Goal: Task Accomplishment & Management: Use online tool/utility

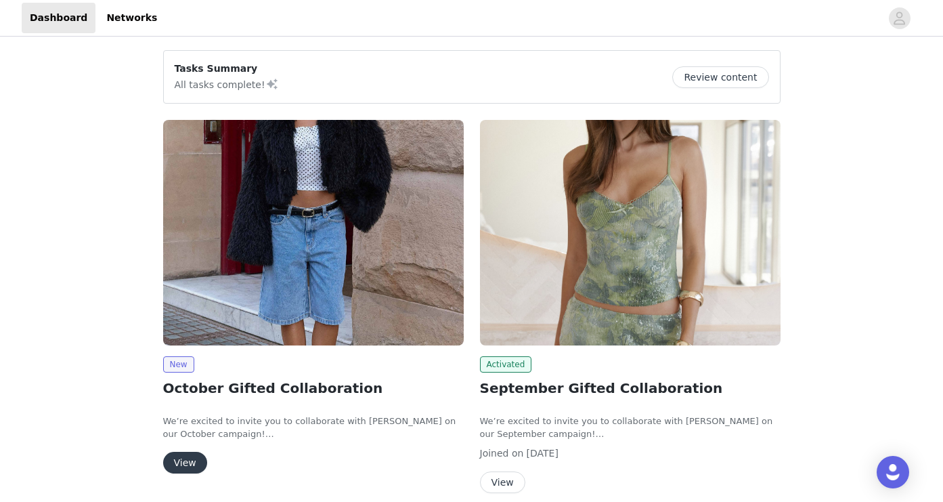
click at [186, 461] on button "View" at bounding box center [185, 463] width 44 height 22
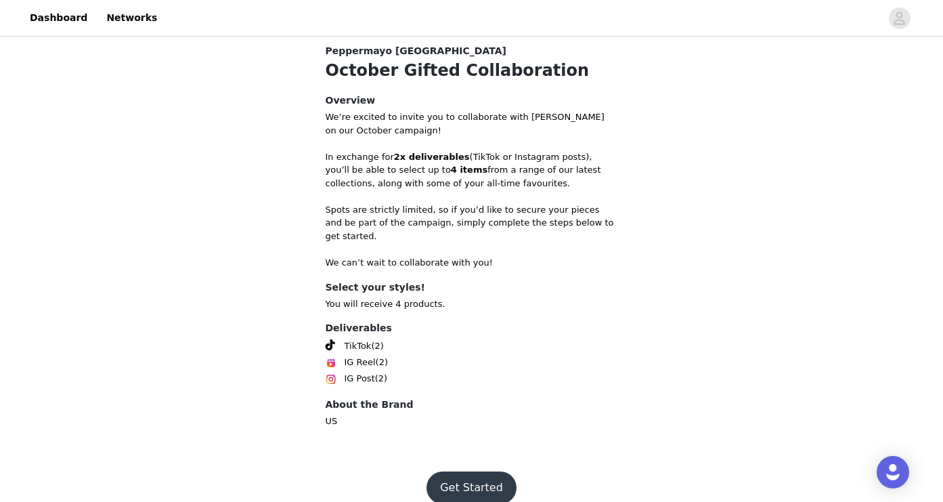
click at [475, 471] on button "Get Started" at bounding box center [472, 487] width 90 height 33
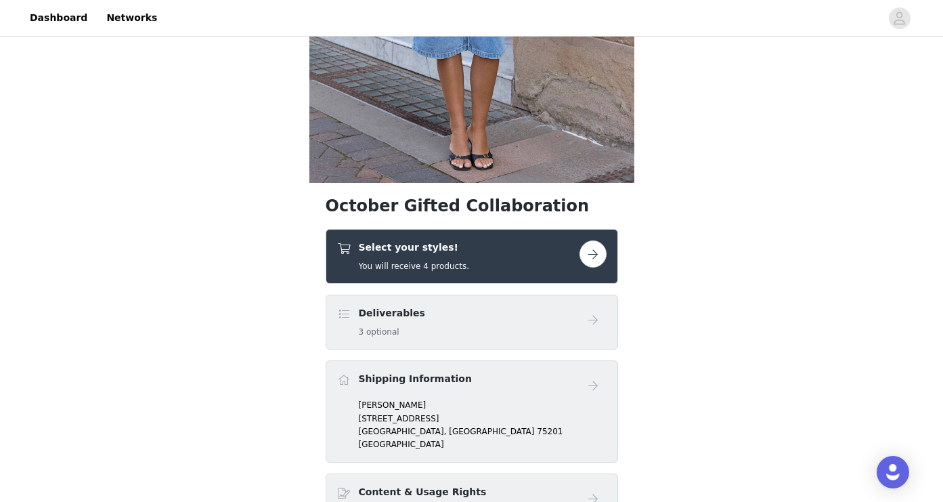
scroll to position [326, 0]
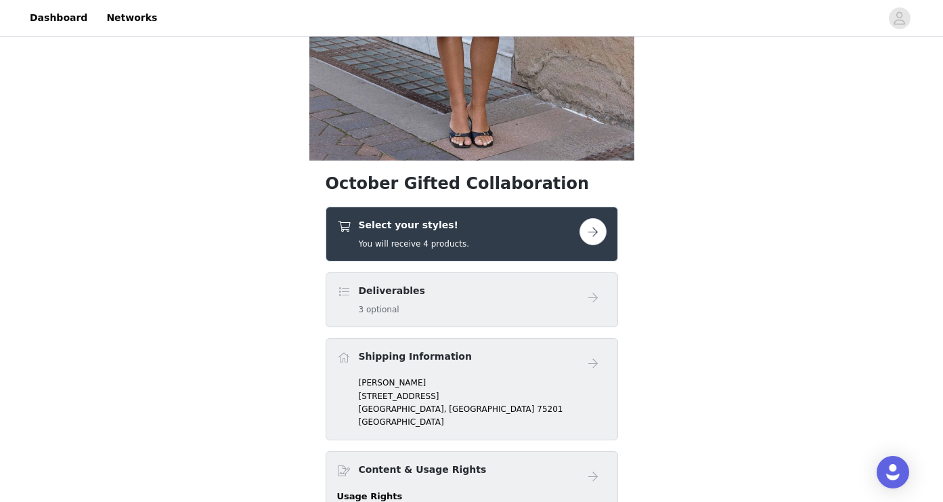
click at [604, 223] on link at bounding box center [593, 231] width 27 height 27
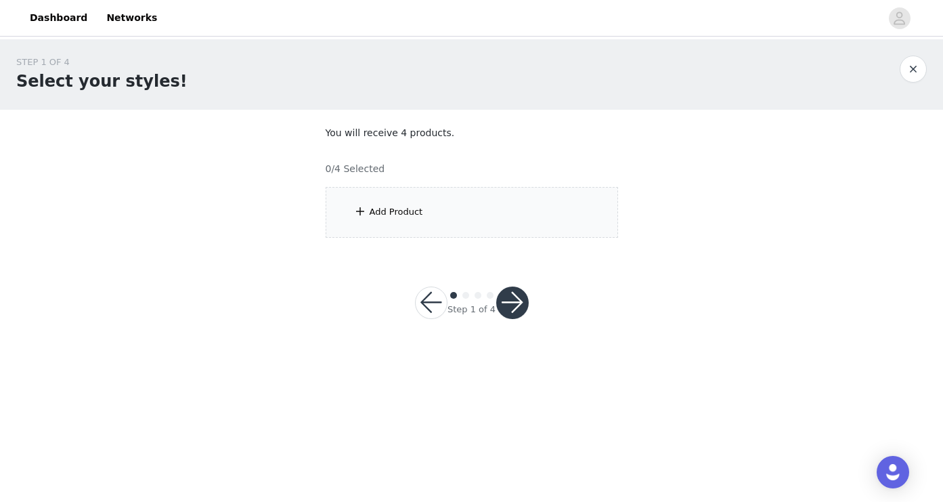
click at [419, 198] on div "Add Product" at bounding box center [472, 212] width 293 height 51
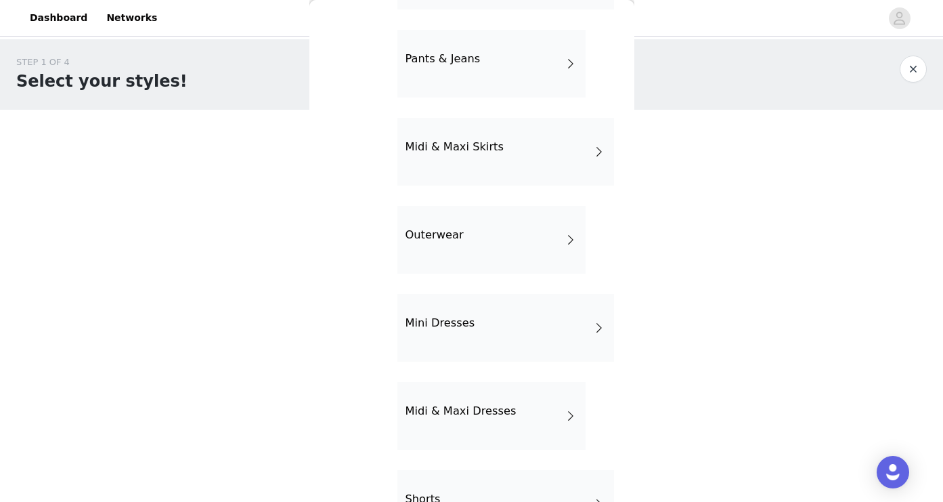
scroll to position [217, 0]
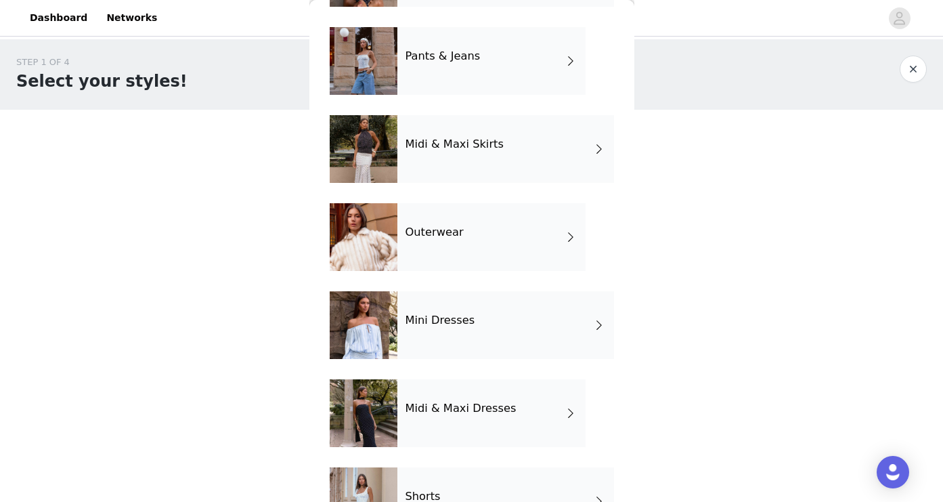
click at [452, 256] on div "Outerwear" at bounding box center [492, 237] width 188 height 68
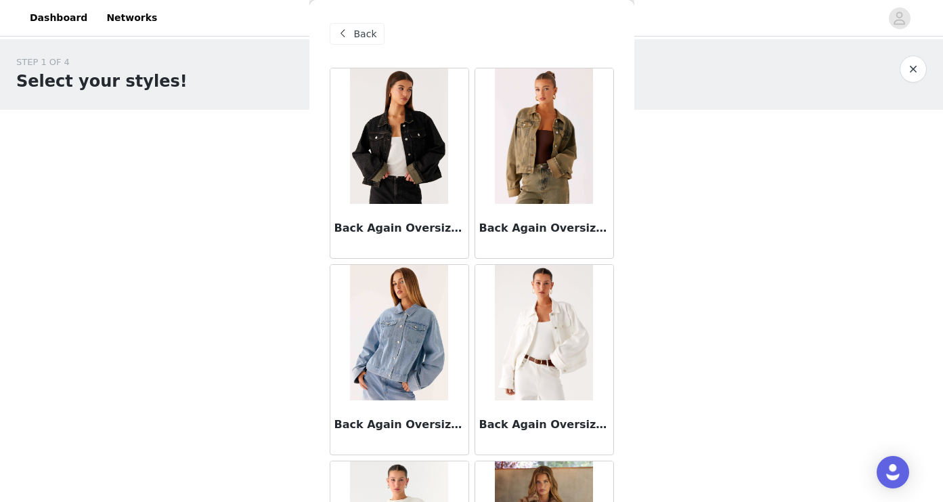
scroll to position [0, 0]
click at [358, 32] on span "Back" at bounding box center [365, 34] width 23 height 14
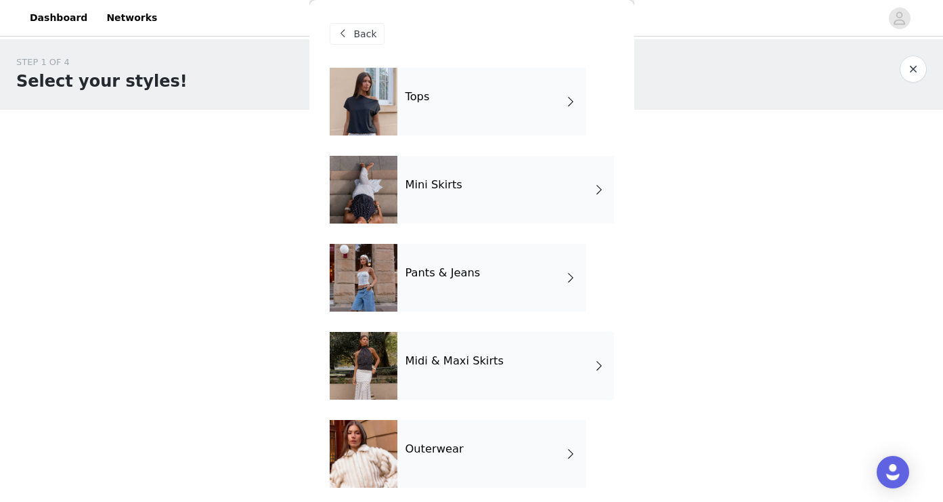
click at [463, 196] on div "Mini Skirts" at bounding box center [506, 190] width 217 height 68
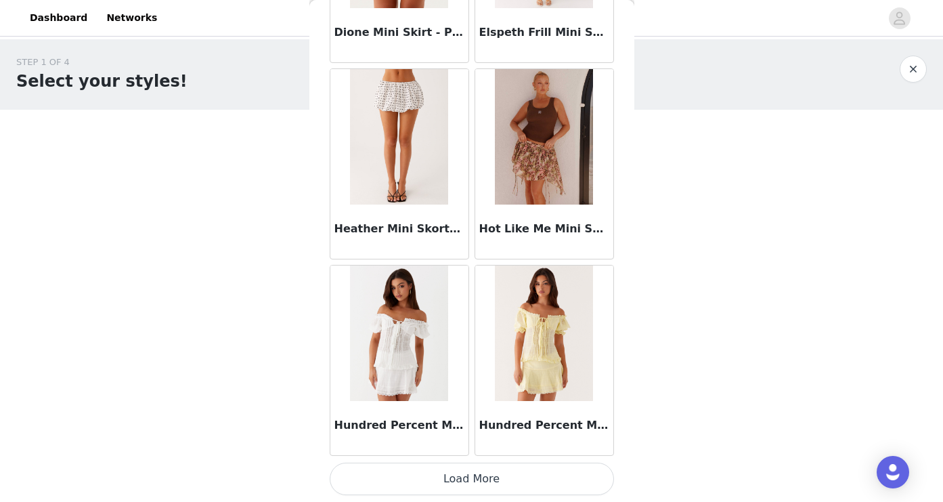
scroll to position [1570, 0]
click at [469, 486] on button "Load More" at bounding box center [472, 479] width 284 height 33
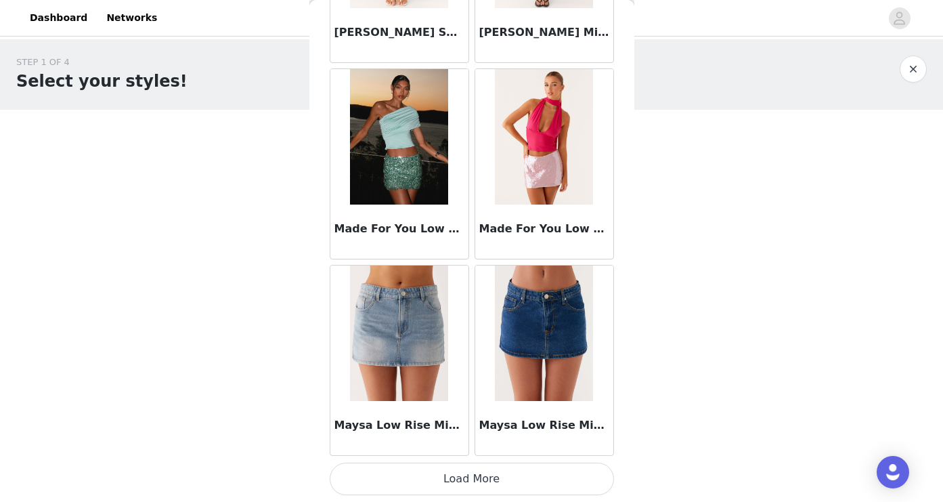
scroll to position [0, 0]
click at [460, 469] on button "Load More" at bounding box center [472, 479] width 284 height 33
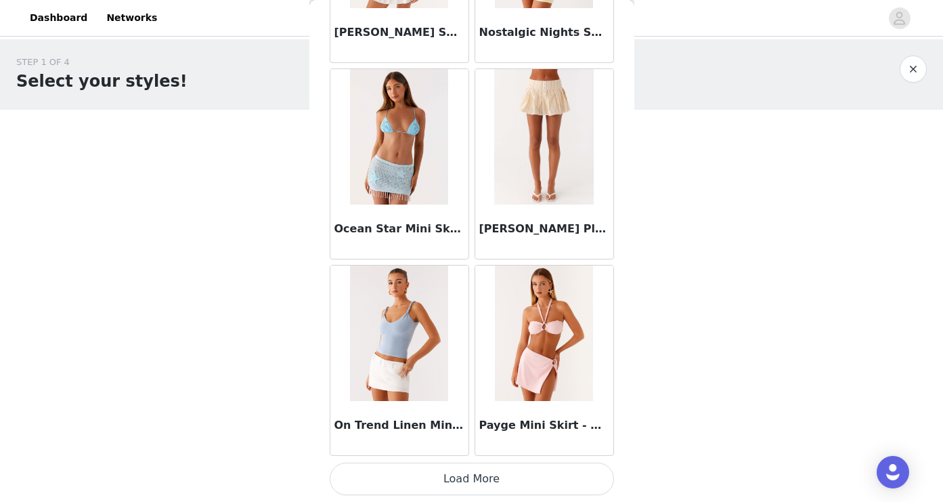
click at [465, 488] on button "Load More" at bounding box center [472, 479] width 284 height 33
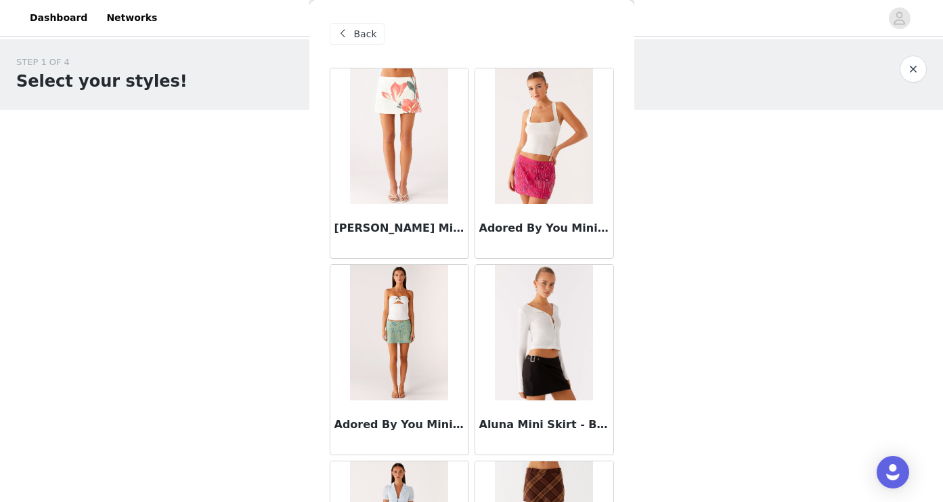
click at [359, 35] on span "Back" at bounding box center [365, 34] width 23 height 14
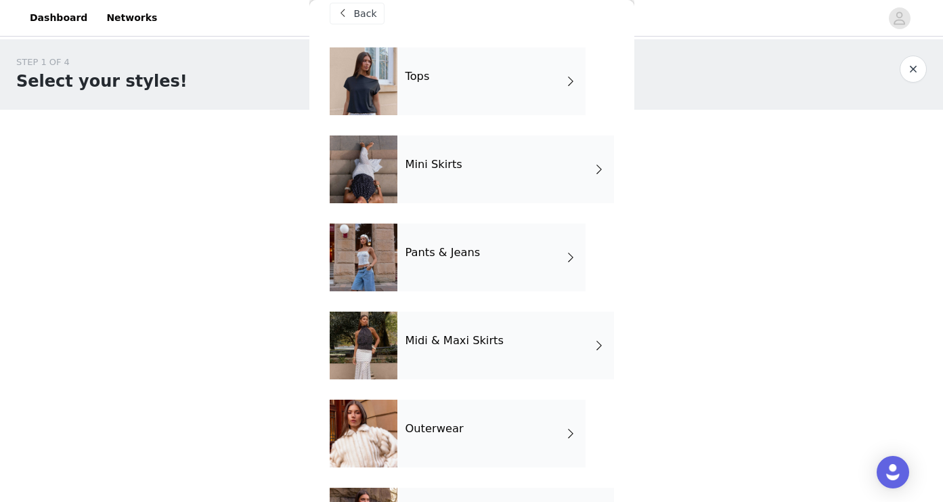
scroll to position [21, 0]
click at [437, 265] on div "Pants & Jeans" at bounding box center [492, 257] width 188 height 68
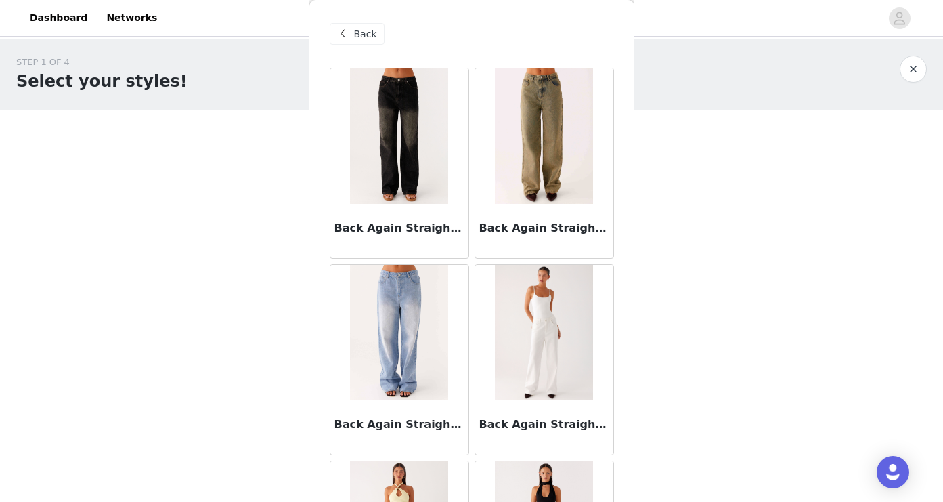
scroll to position [0, 0]
click at [368, 37] on span "Back" at bounding box center [365, 34] width 23 height 14
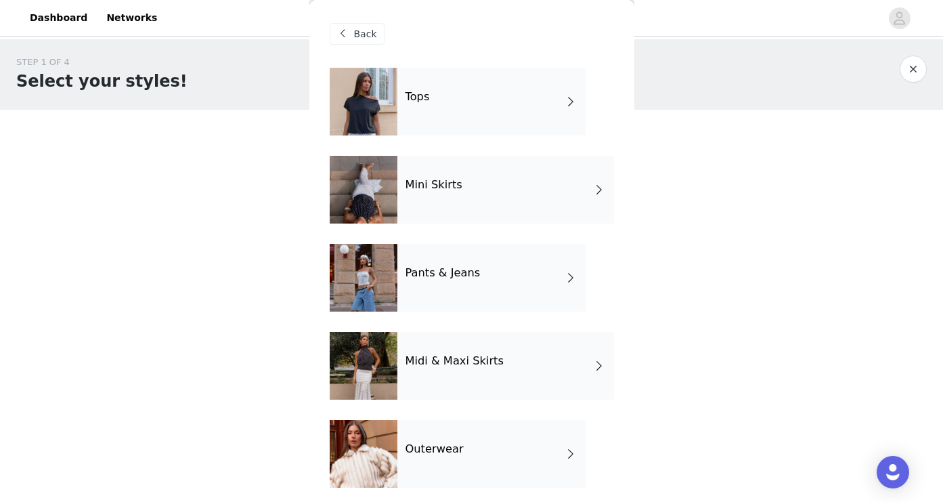
click at [517, 98] on div "Tops" at bounding box center [492, 102] width 188 height 68
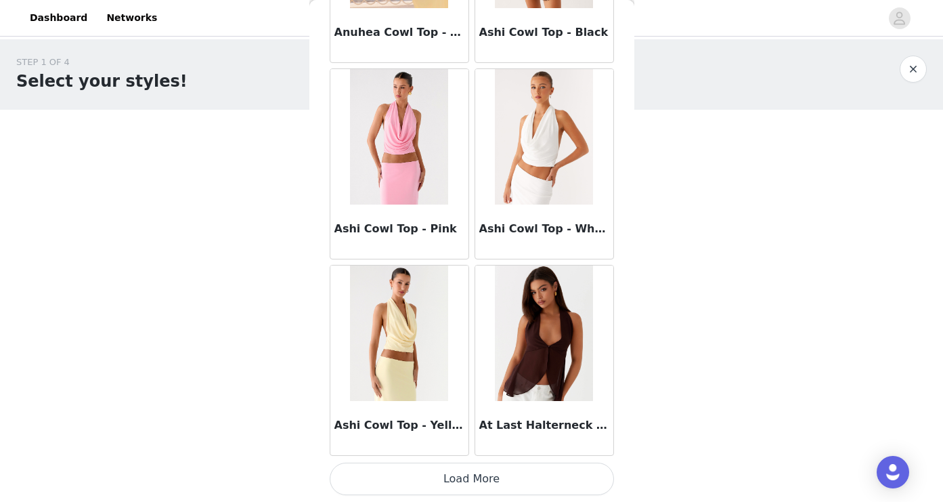
click at [463, 490] on button "Load More" at bounding box center [472, 479] width 284 height 33
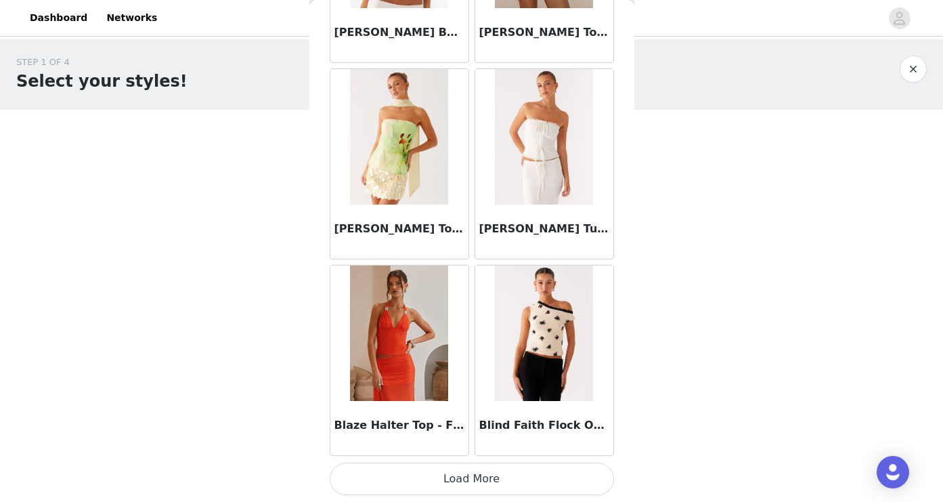
click at [471, 475] on button "Load More" at bounding box center [472, 479] width 284 height 33
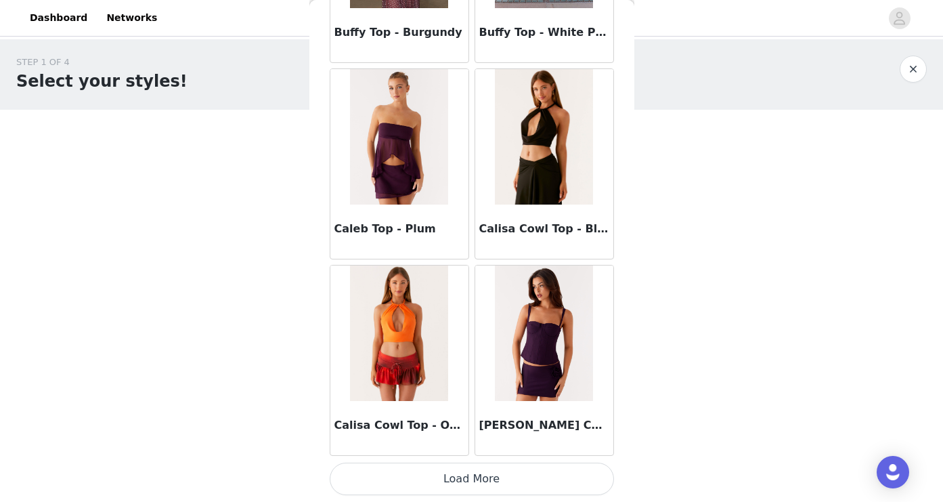
scroll to position [0, 0]
click at [469, 475] on button "Load More" at bounding box center [472, 479] width 284 height 33
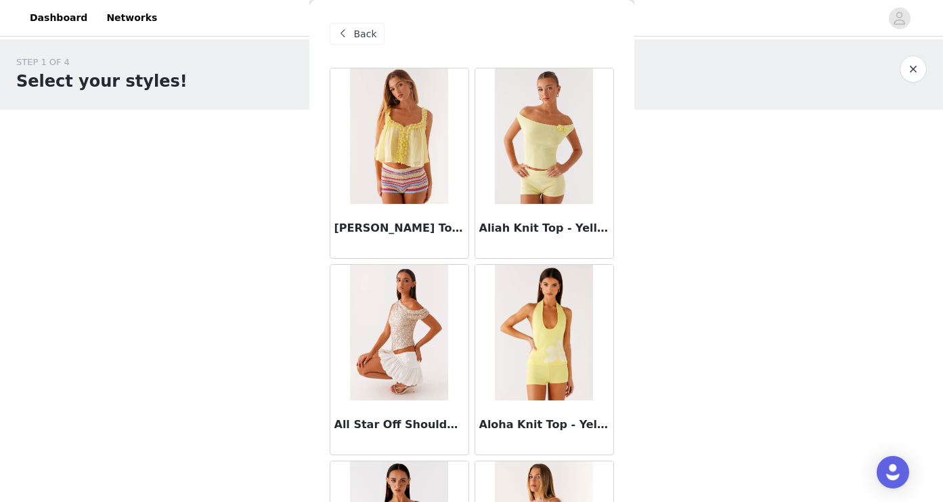
click at [364, 33] on span "Back" at bounding box center [365, 34] width 23 height 14
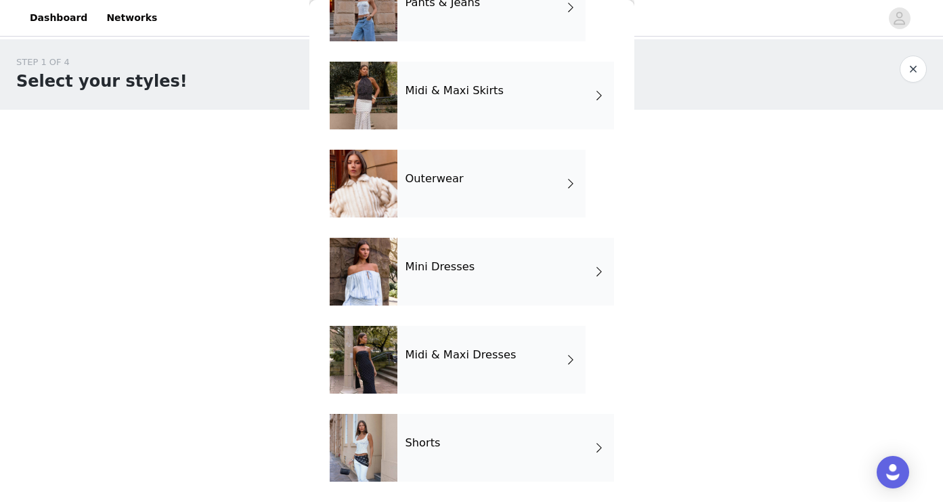
click at [461, 276] on div "Mini Dresses" at bounding box center [506, 272] width 217 height 68
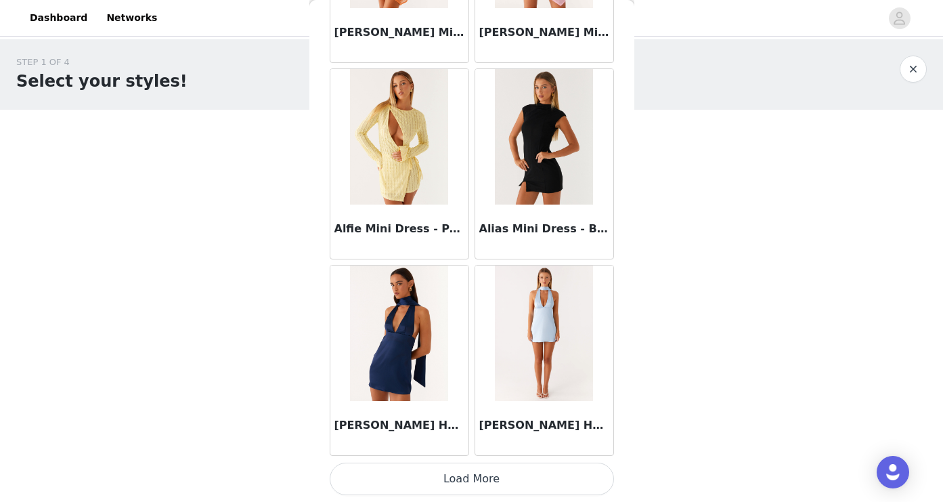
click at [484, 474] on button "Load More" at bounding box center [472, 479] width 284 height 33
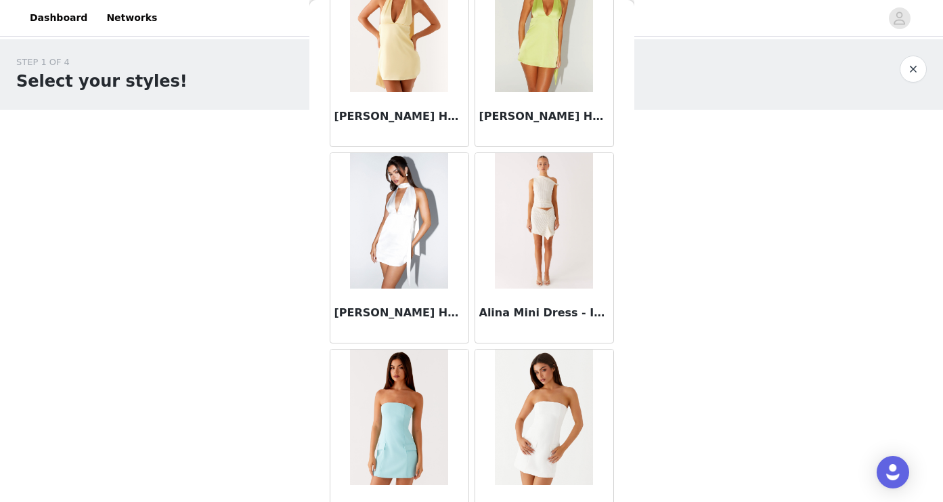
scroll to position [2078, 0]
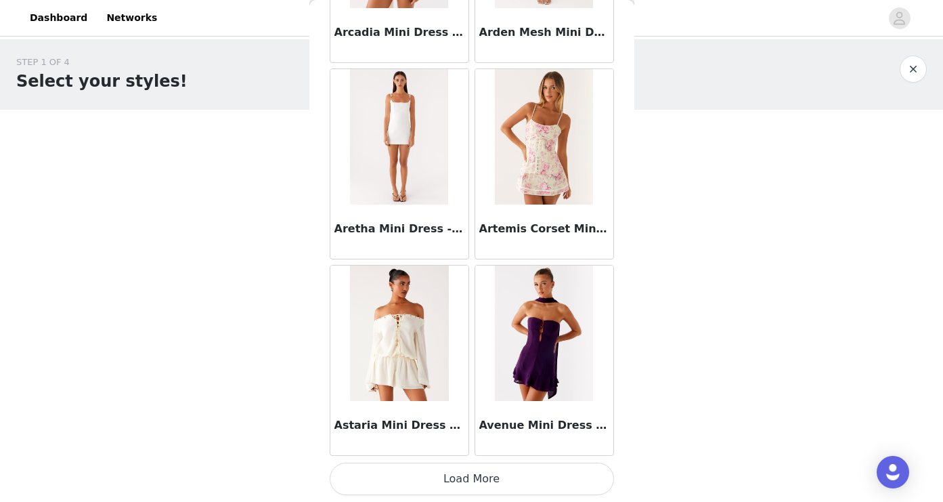
click at [471, 473] on button "Load More" at bounding box center [472, 479] width 284 height 33
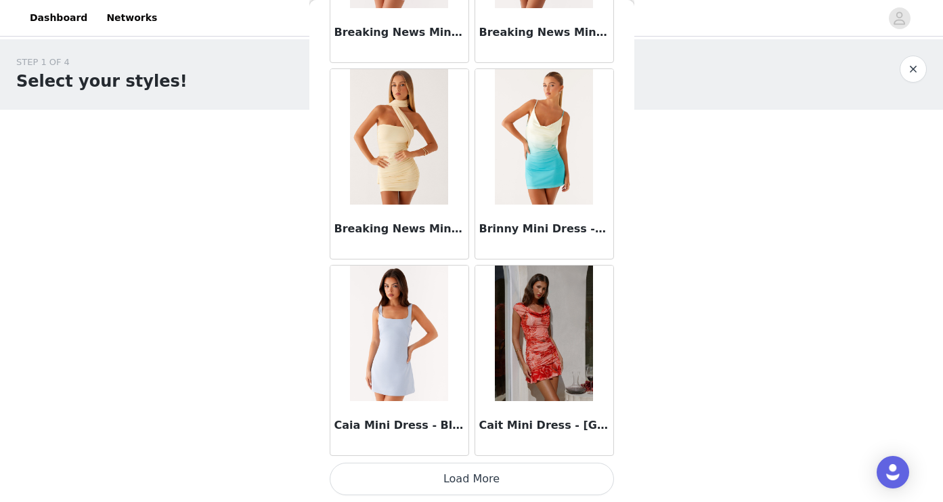
click at [469, 490] on button "Load More" at bounding box center [472, 479] width 284 height 33
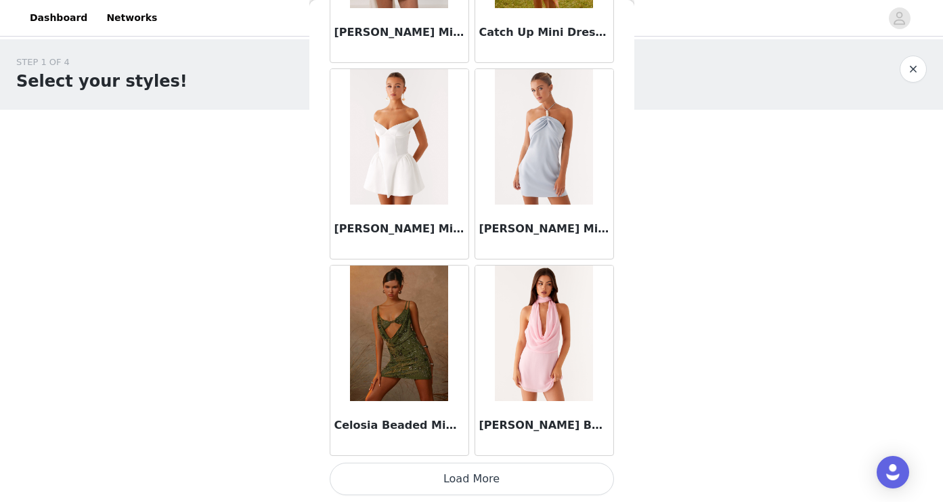
scroll to position [7462, 0]
click at [471, 484] on button "Load More" at bounding box center [472, 479] width 284 height 33
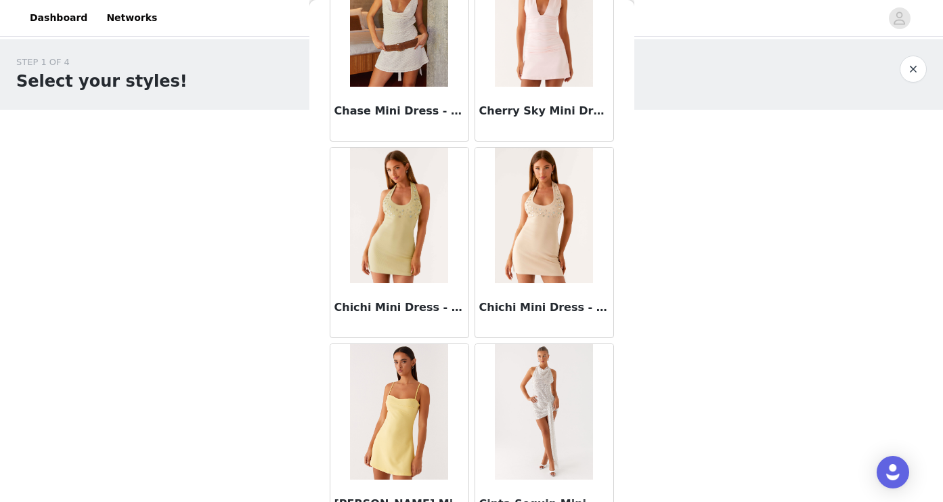
scroll to position [8015, 0]
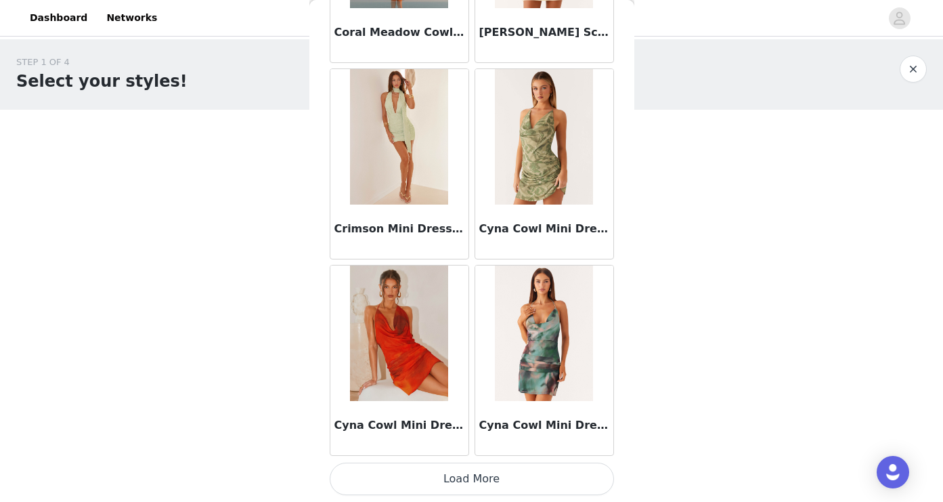
click at [471, 486] on button "Load More" at bounding box center [472, 479] width 284 height 33
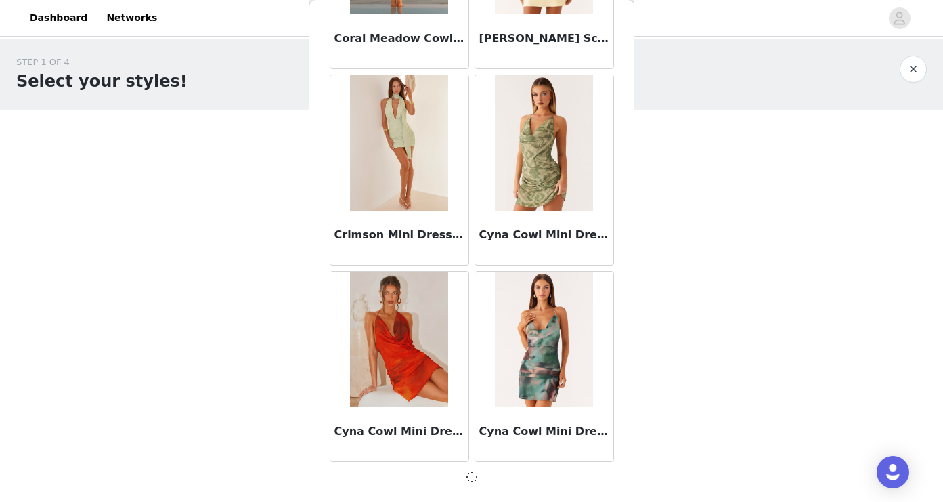
scroll to position [9420, 0]
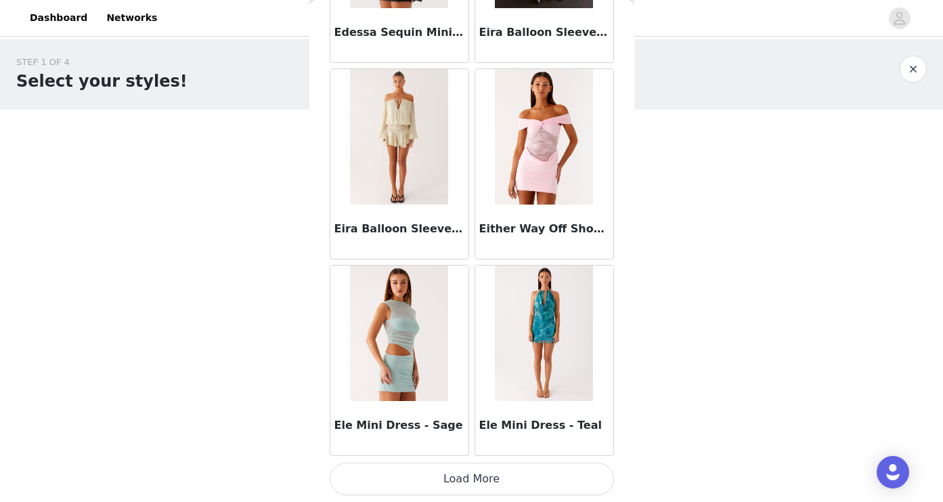
click at [471, 483] on button "Load More" at bounding box center [472, 479] width 284 height 33
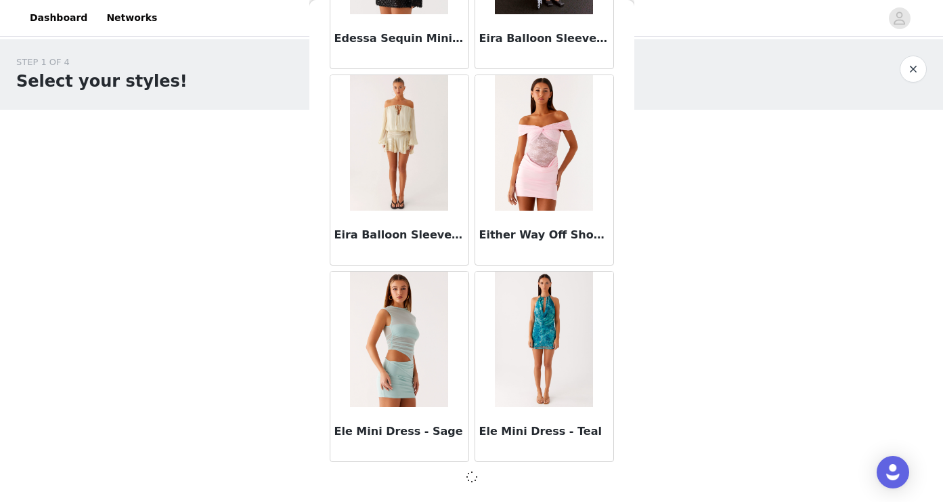
scroll to position [0, 0]
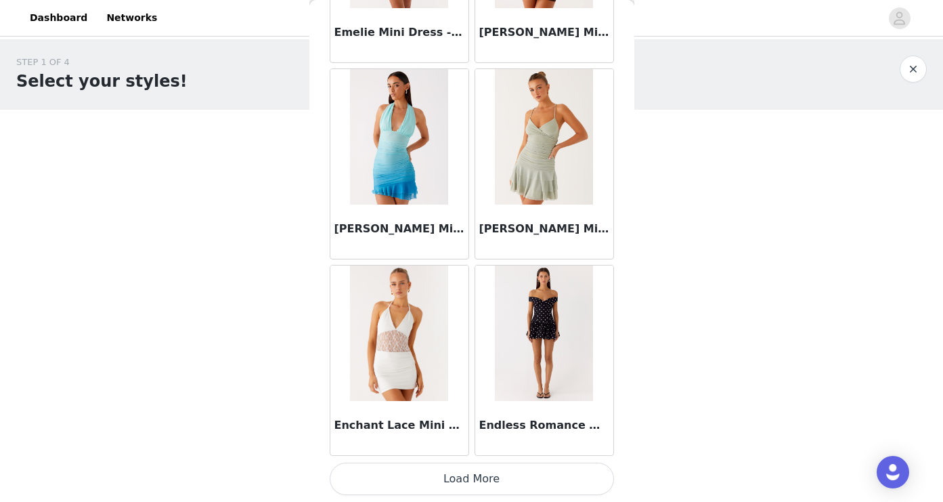
click at [467, 479] on button "Load More" at bounding box center [472, 479] width 284 height 33
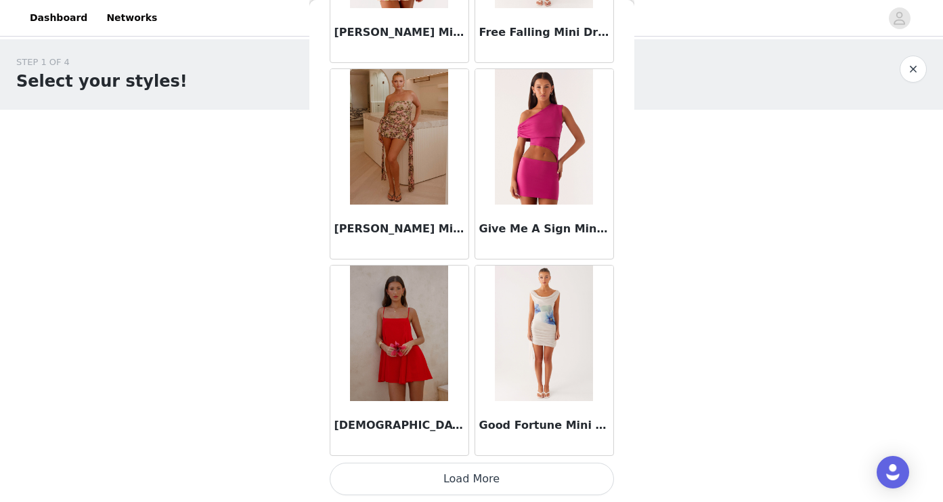
click at [472, 481] on button "Load More" at bounding box center [472, 479] width 284 height 33
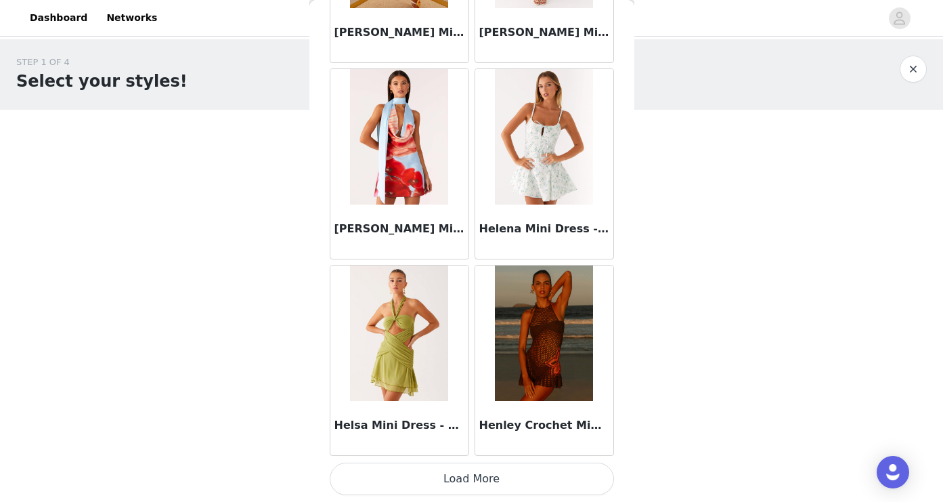
click at [468, 479] on button "Load More" at bounding box center [472, 479] width 284 height 33
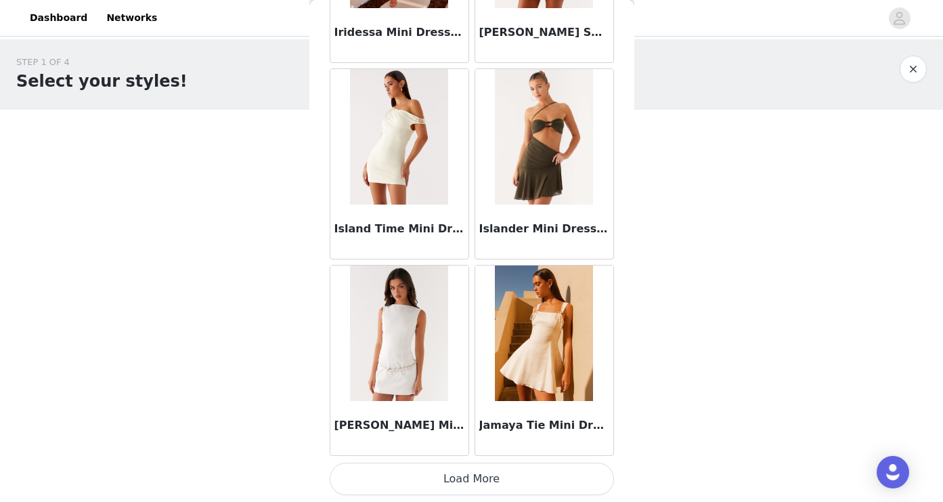
click at [472, 484] on button "Load More" at bounding box center [472, 479] width 284 height 33
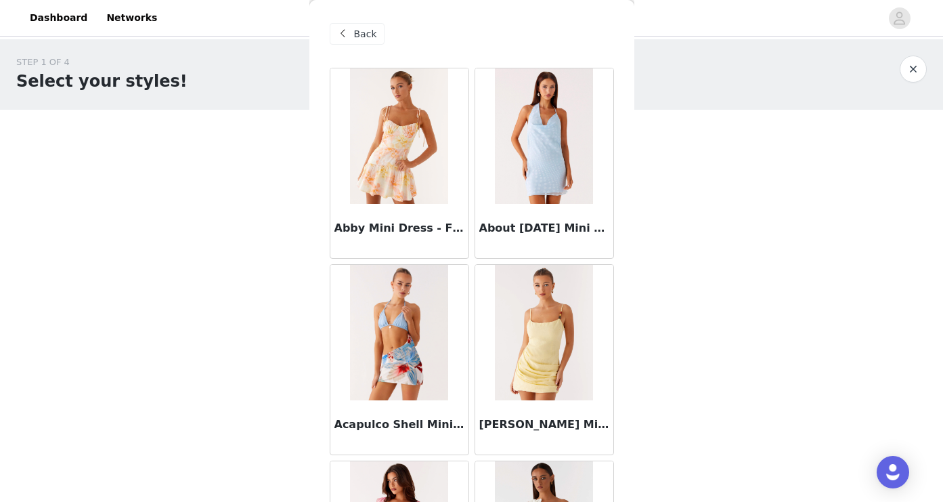
click at [368, 39] on span "Back" at bounding box center [365, 34] width 23 height 14
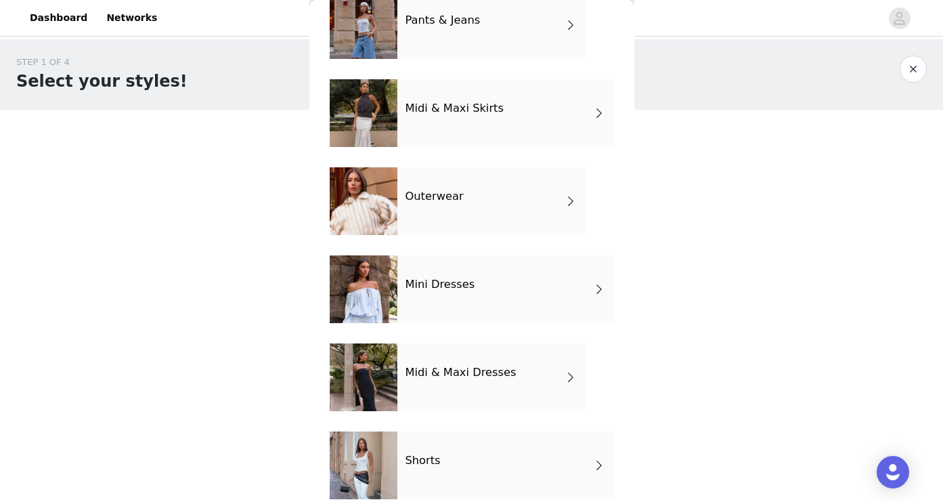
scroll to position [255, 0]
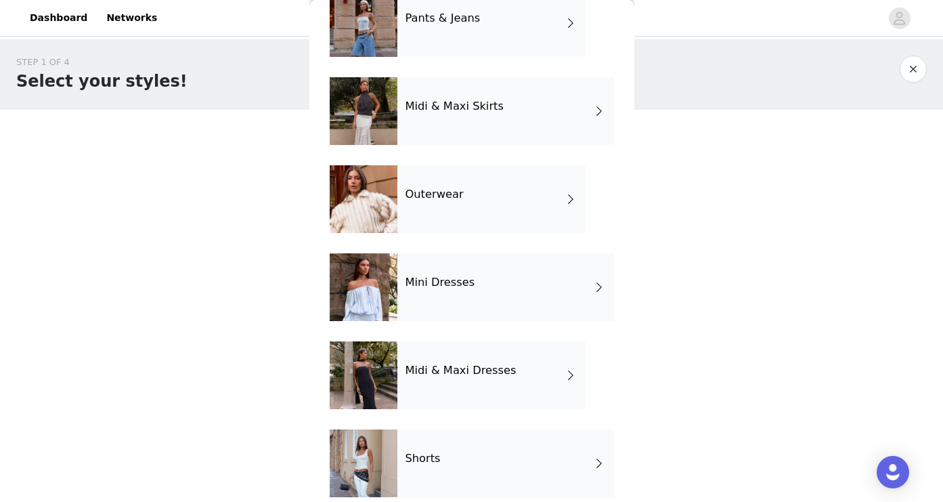
click at [488, 368] on h4 "Midi & Maxi Dresses" at bounding box center [461, 370] width 111 height 12
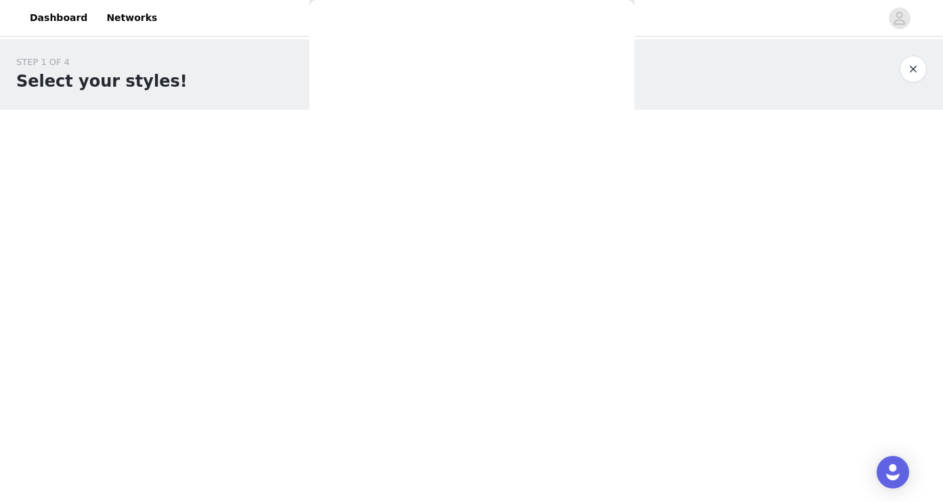
scroll to position [0, 0]
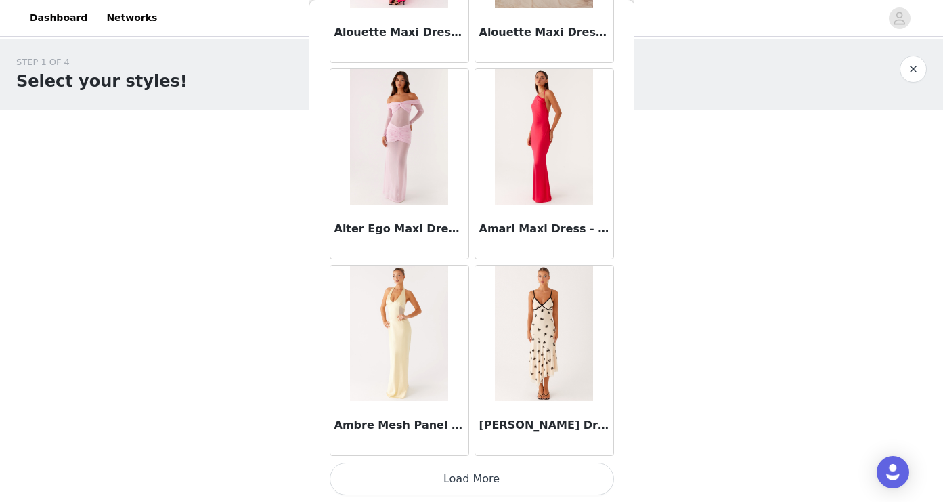
click at [475, 484] on button "Load More" at bounding box center [472, 479] width 284 height 33
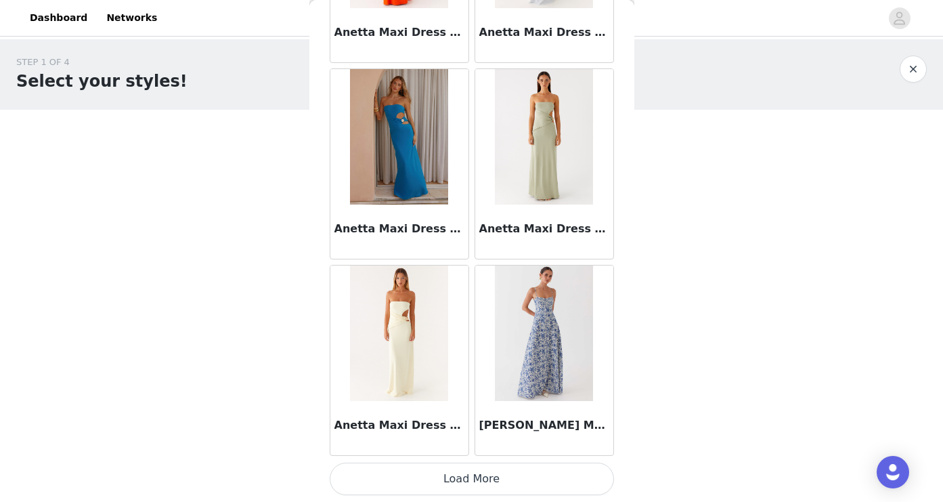
click at [475, 471] on button "Load More" at bounding box center [472, 479] width 284 height 33
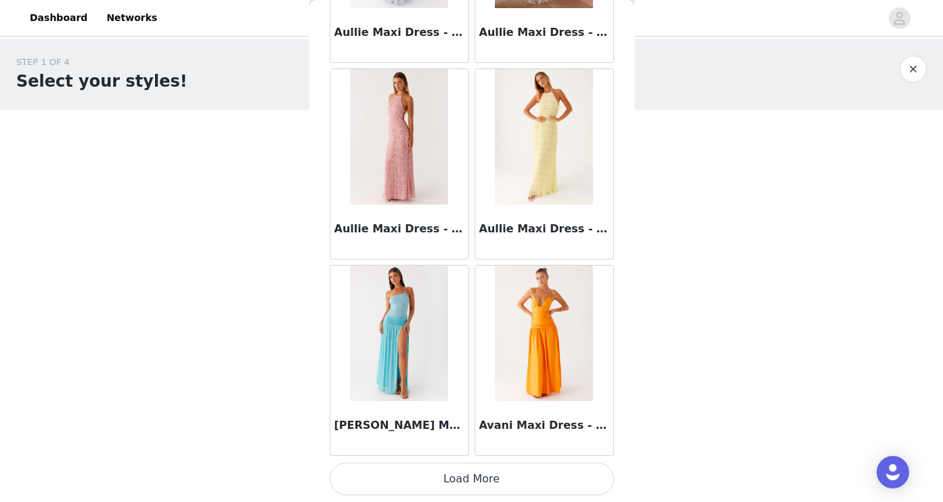
click at [472, 486] on button "Load More" at bounding box center [472, 479] width 284 height 33
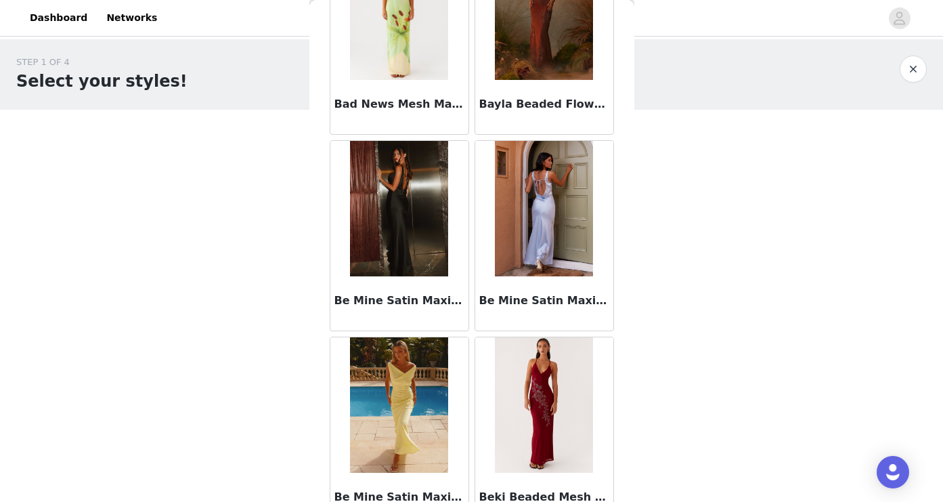
scroll to position [6416, 0]
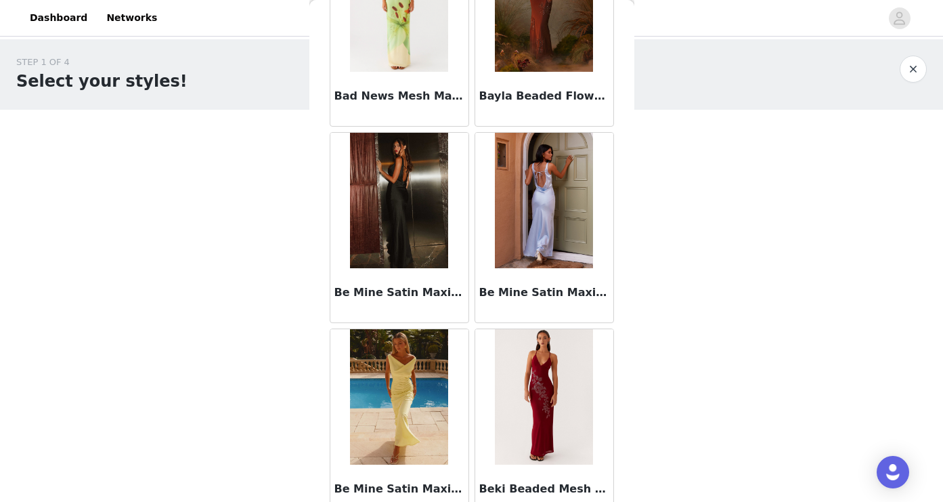
click at [432, 296] on h3 "Be Mine Satin Maxi Dress - Black" at bounding box center [400, 292] width 130 height 16
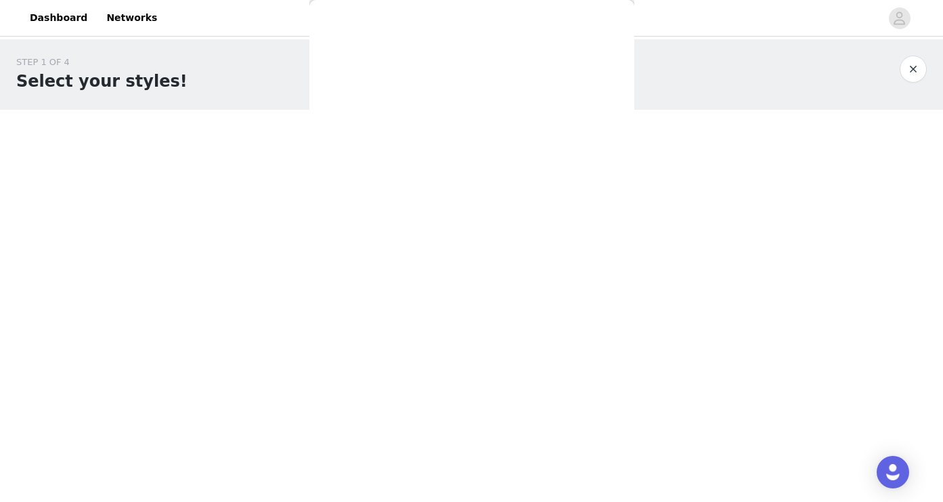
scroll to position [0, 0]
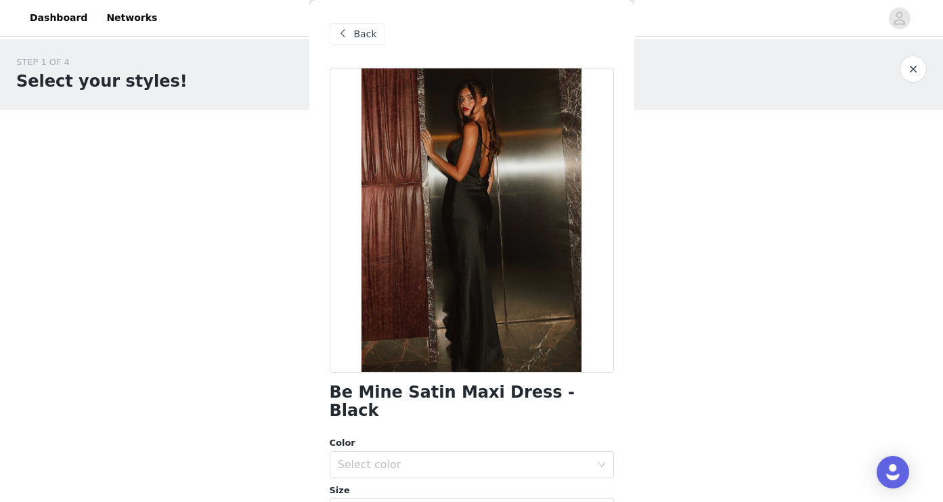
click at [354, 40] on span "Back" at bounding box center [365, 34] width 23 height 14
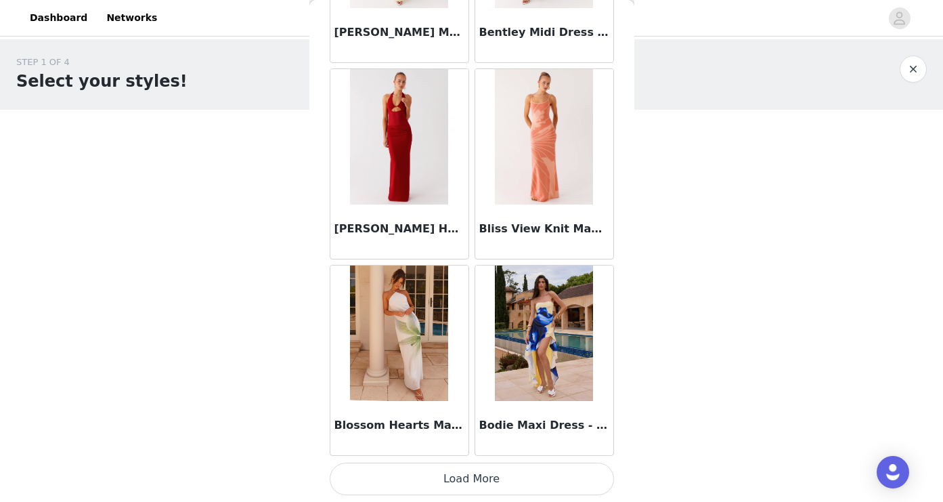
click at [471, 476] on button "Load More" at bounding box center [472, 479] width 284 height 33
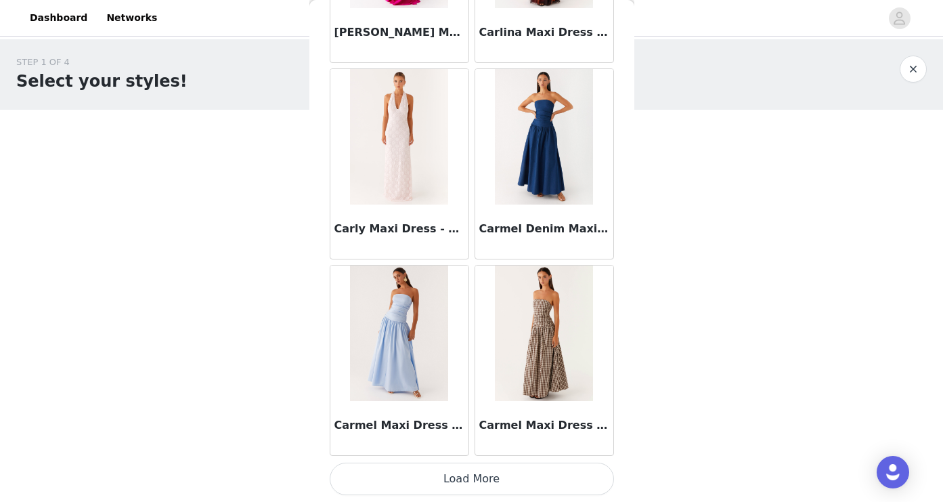
scroll to position [9426, 0]
click at [473, 474] on button "Load More" at bounding box center [472, 479] width 284 height 33
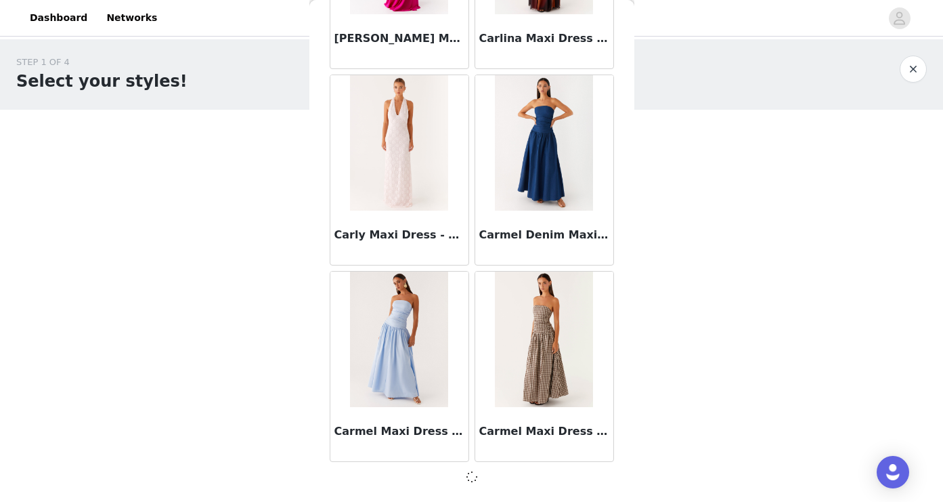
scroll to position [0, 0]
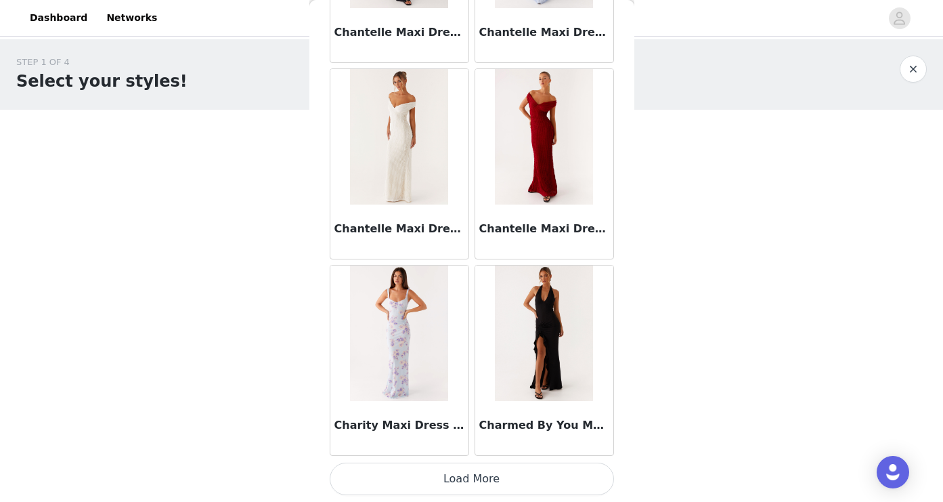
click at [472, 486] on button "Load More" at bounding box center [472, 479] width 284 height 33
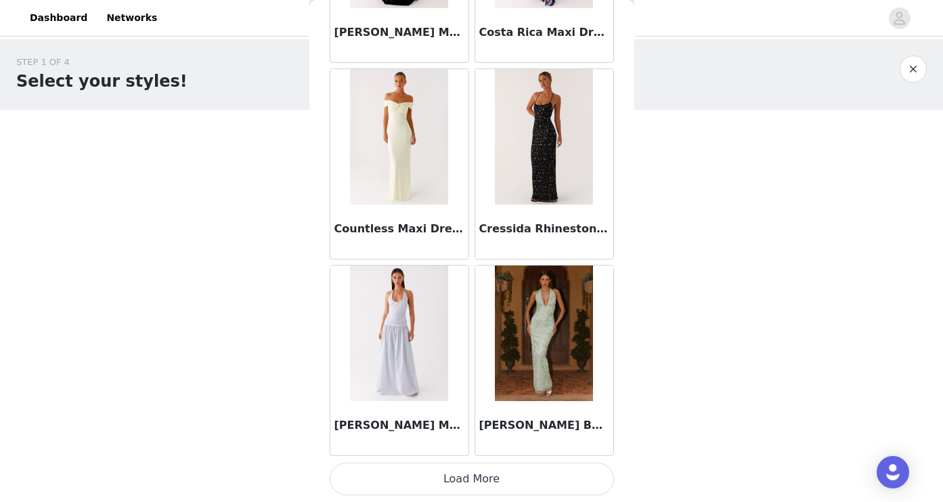
scroll to position [13354, 0]
click at [469, 474] on button "Load More" at bounding box center [472, 479] width 284 height 33
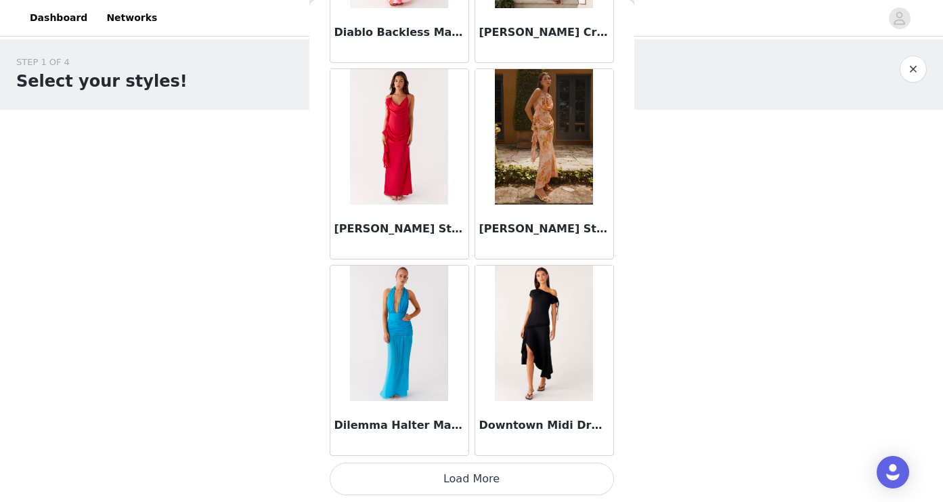
scroll to position [0, 0]
click at [472, 474] on button "Load More" at bounding box center [472, 479] width 284 height 33
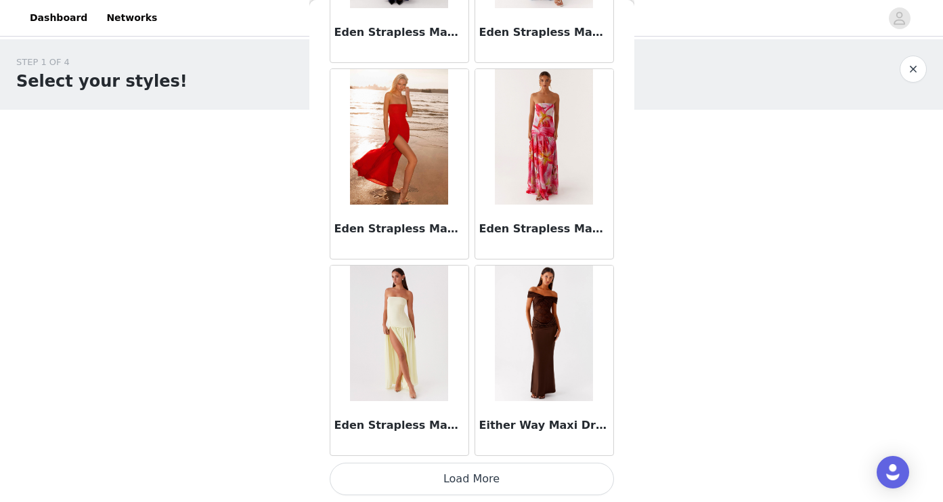
scroll to position [17281, 0]
click at [467, 474] on button "Load More" at bounding box center [472, 479] width 284 height 33
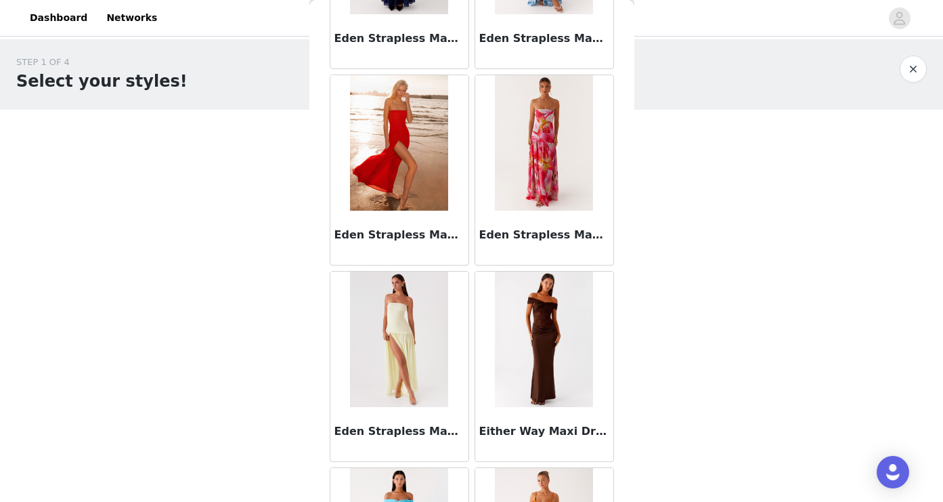
scroll to position [0, 0]
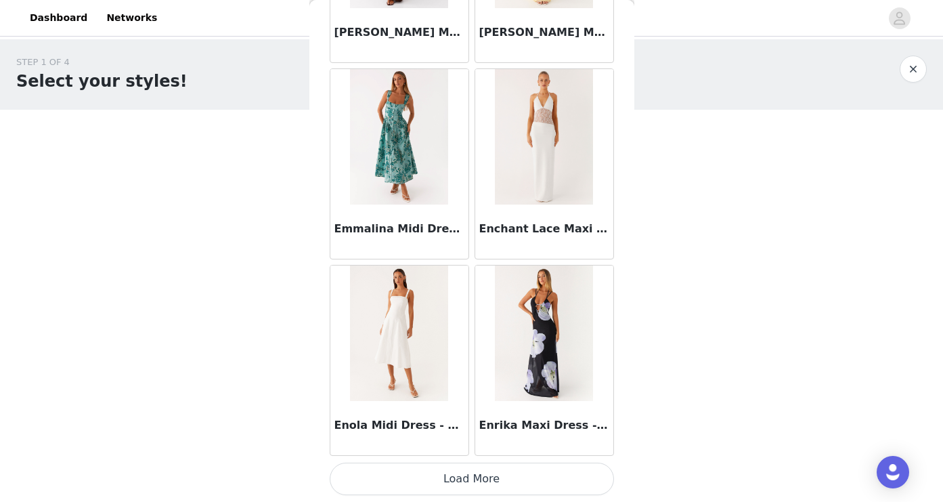
click at [466, 471] on button "Load More" at bounding box center [472, 479] width 284 height 33
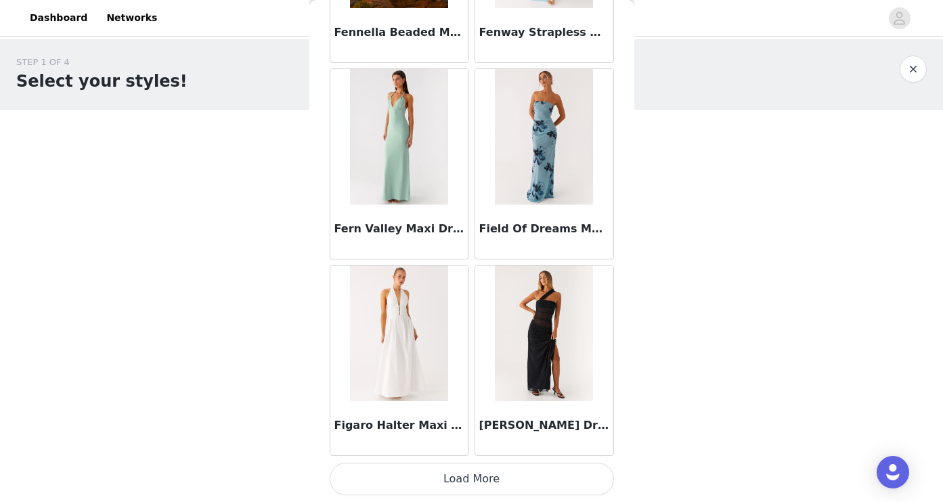
click at [469, 470] on button "Load More" at bounding box center [472, 479] width 284 height 33
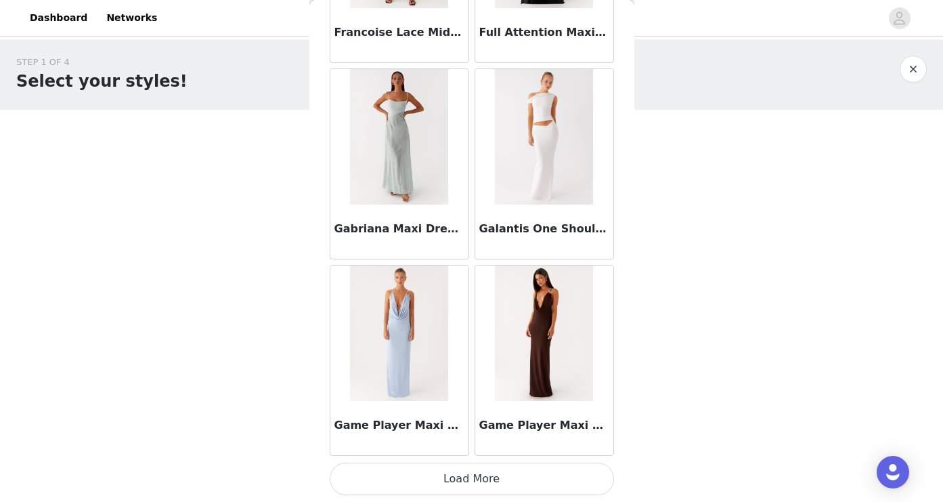
click at [473, 478] on button "Load More" at bounding box center [472, 479] width 284 height 33
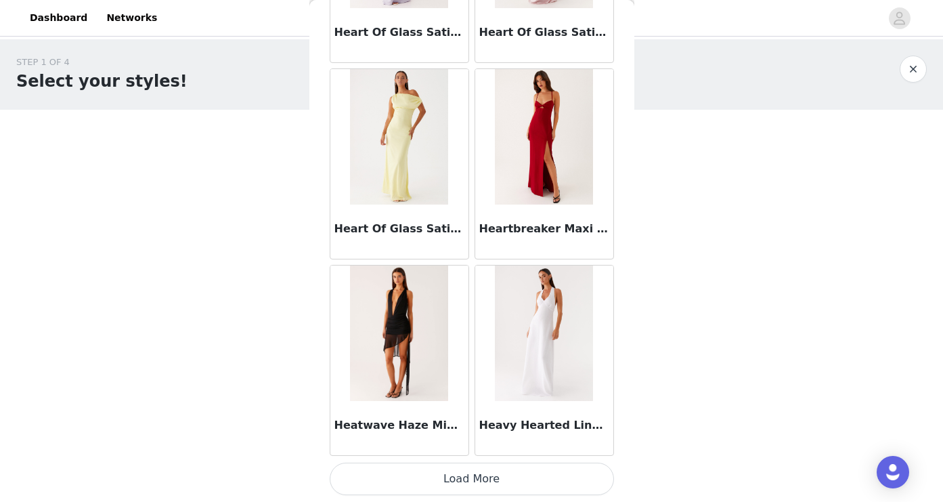
click at [473, 475] on button "Load More" at bounding box center [472, 479] width 284 height 33
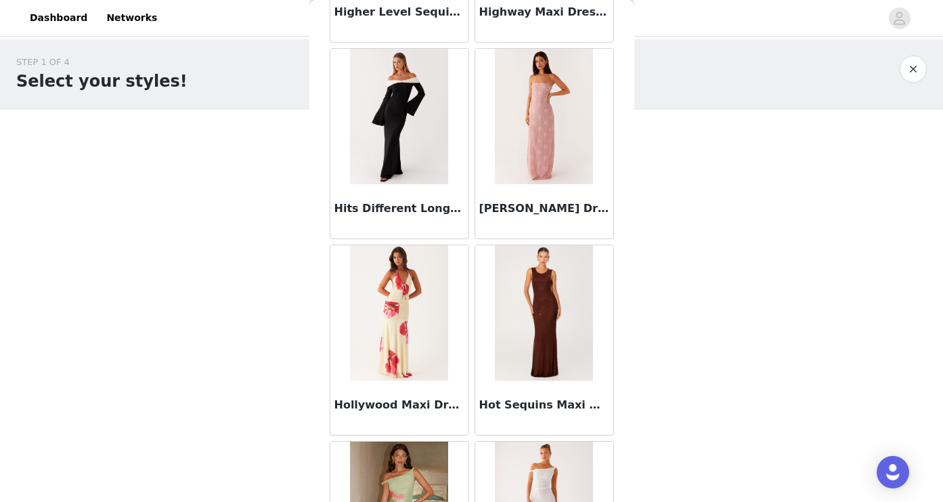
scroll to position [26337, 0]
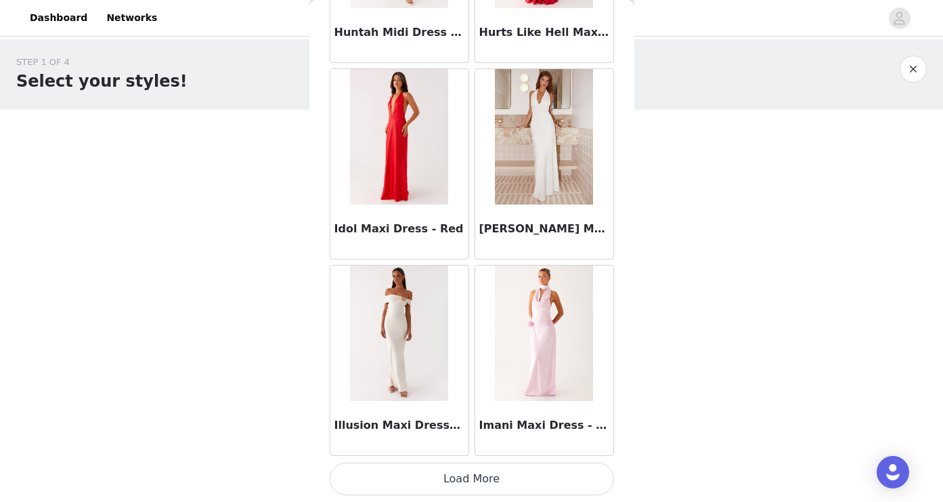
click at [471, 475] on button "Load More" at bounding box center [472, 479] width 284 height 33
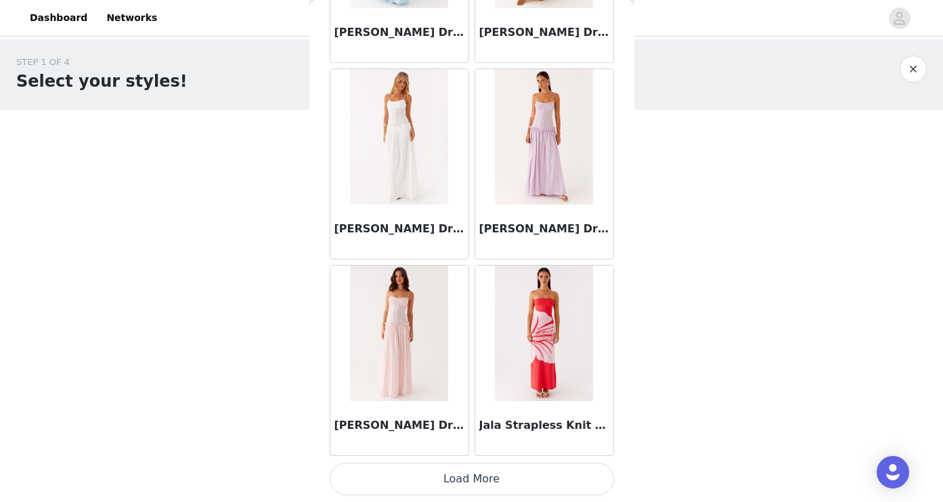
scroll to position [0, 0]
click at [470, 488] on button "Load More" at bounding box center [472, 479] width 284 height 33
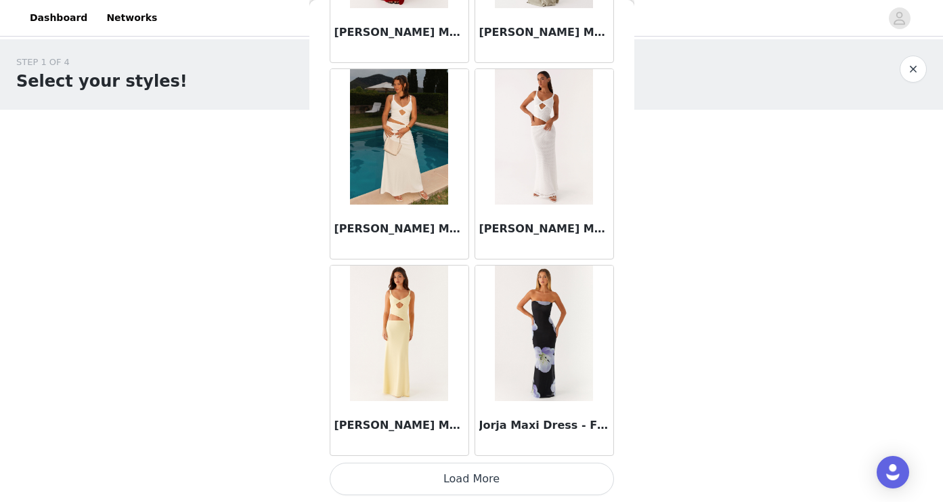
click at [469, 478] on button "Load More" at bounding box center [472, 479] width 284 height 33
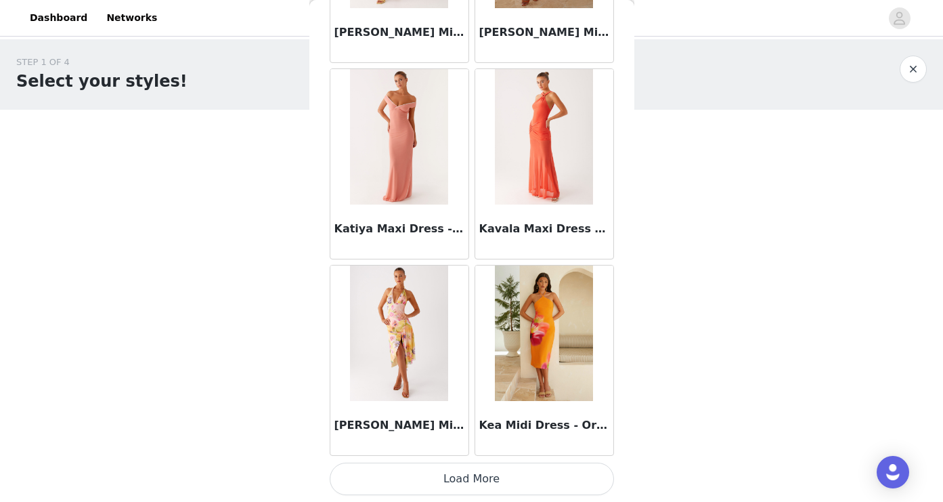
click at [464, 484] on button "Load More" at bounding box center [472, 479] width 284 height 33
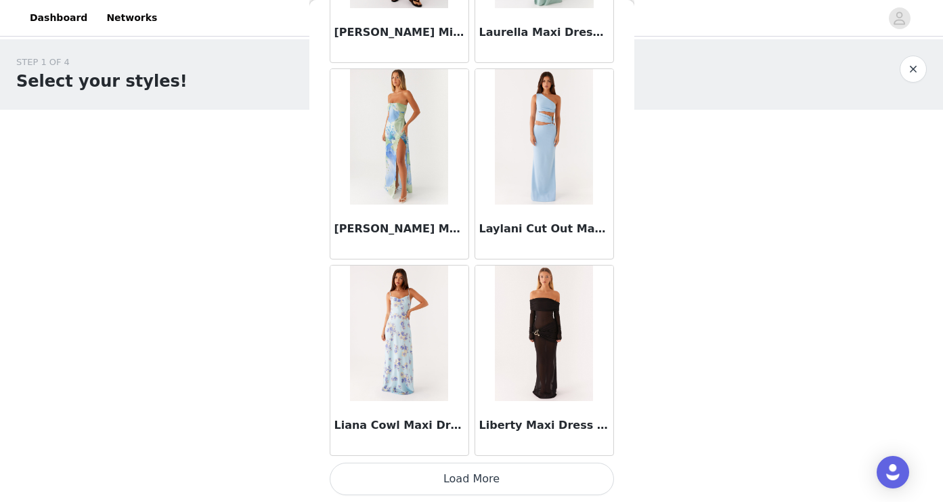
click at [473, 478] on button "Load More" at bounding box center [472, 479] width 284 height 33
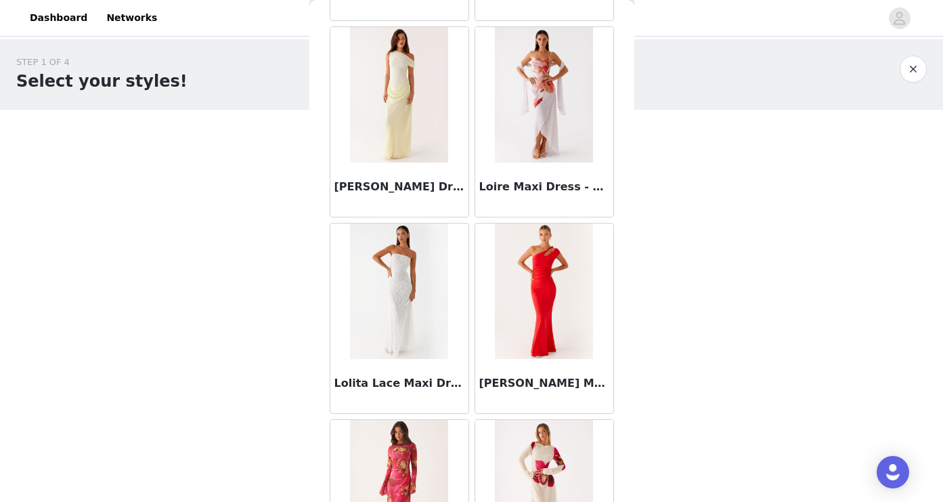
scroll to position [35585, 0]
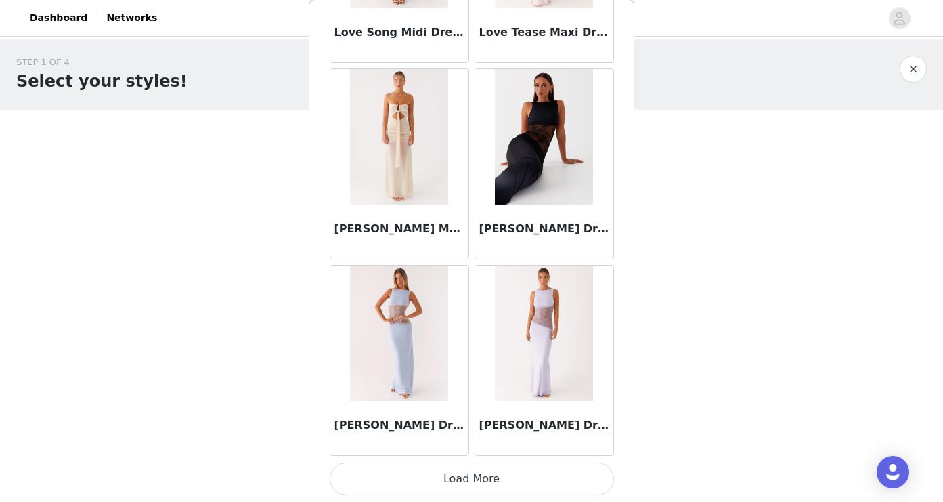
click at [473, 479] on button "Load More" at bounding box center [472, 479] width 284 height 33
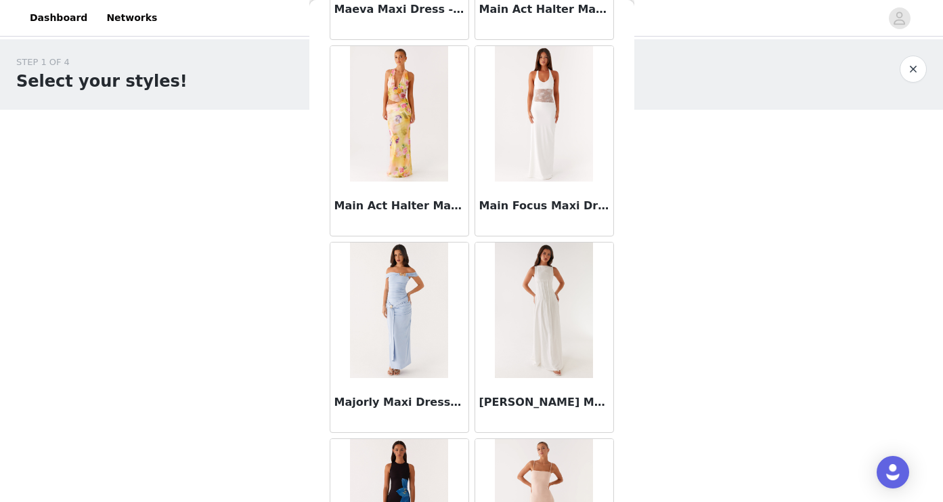
scroll to position [38512, 0]
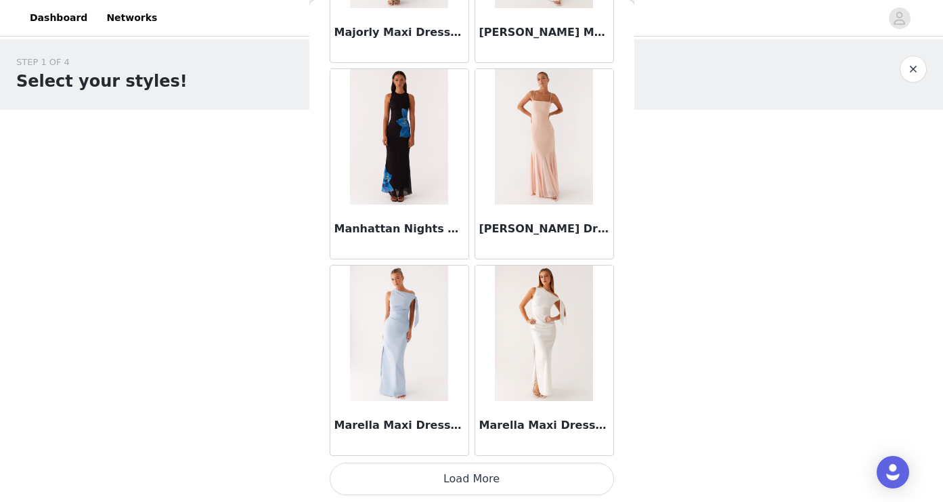
click at [470, 477] on button "Load More" at bounding box center [472, 479] width 284 height 33
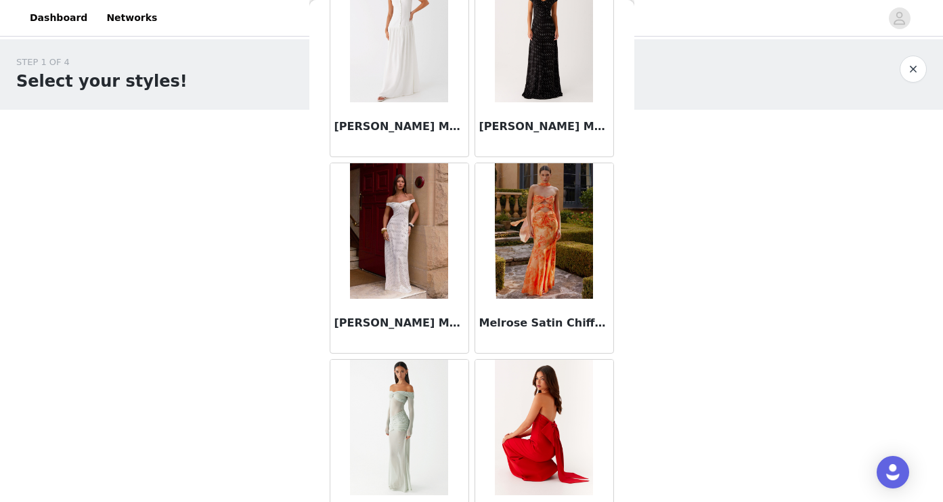
scroll to position [40678, 0]
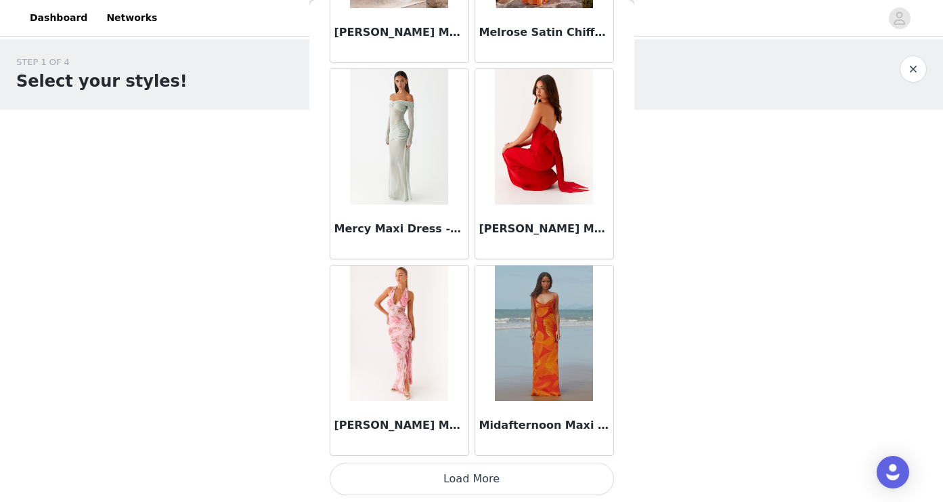
click at [471, 477] on button "Load More" at bounding box center [472, 479] width 284 height 33
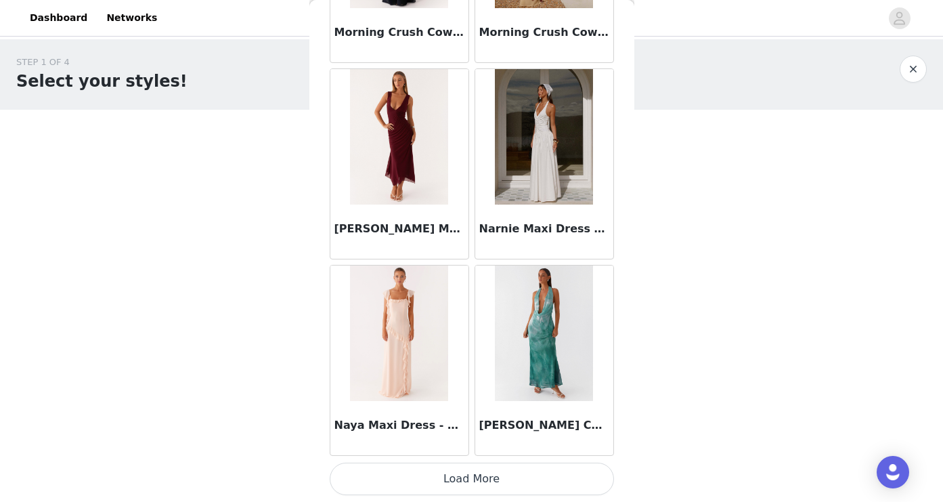
scroll to position [0, 0]
